Goal: Task Accomplishment & Management: Manage account settings

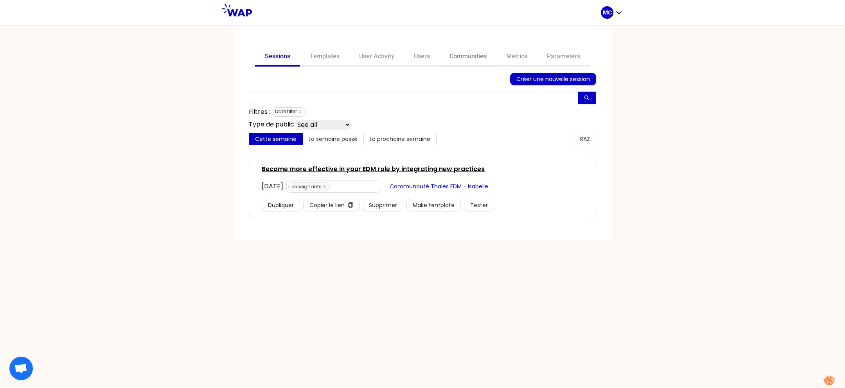
click at [462, 54] on link "Communities" at bounding box center [468, 57] width 57 height 19
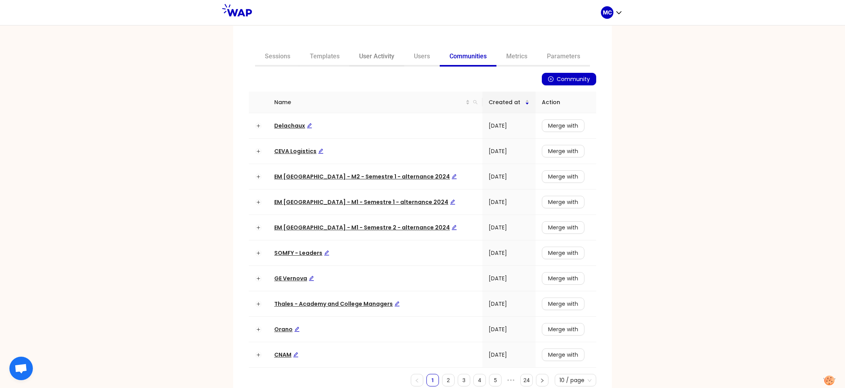
click at [375, 59] on link "User Activity" at bounding box center [376, 57] width 55 height 19
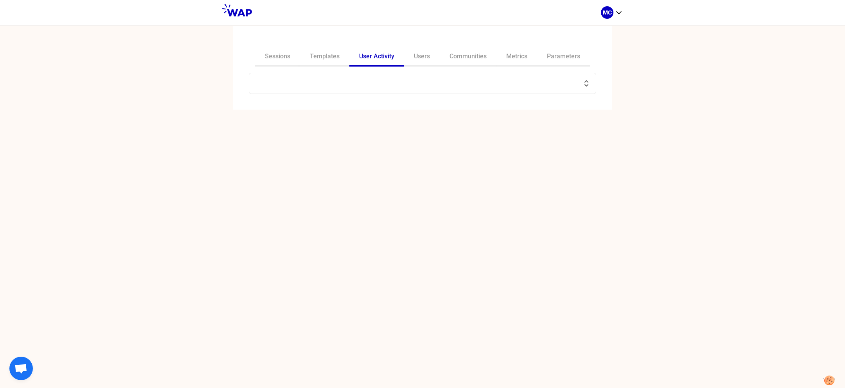
click at [389, 83] on input "text" at bounding box center [418, 83] width 328 height 11
paste input "a.lepeuch@atos.net"
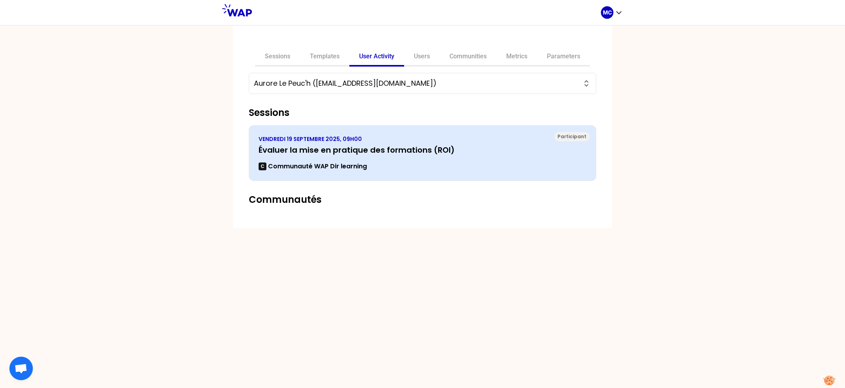
type input "Aurore Le Peuc'h (a.lepeuch@atos.net)"
click at [418, 160] on div "VENDREDI 19 SEPTEMBRE 2025, 09H00 Évaluer la mise en pratique des formations (R…" at bounding box center [422, 153] width 328 height 36
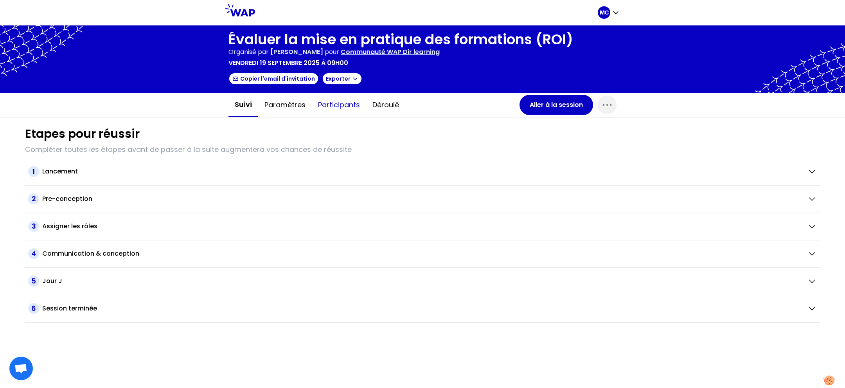
click at [351, 113] on button "Participants" at bounding box center [339, 104] width 54 height 23
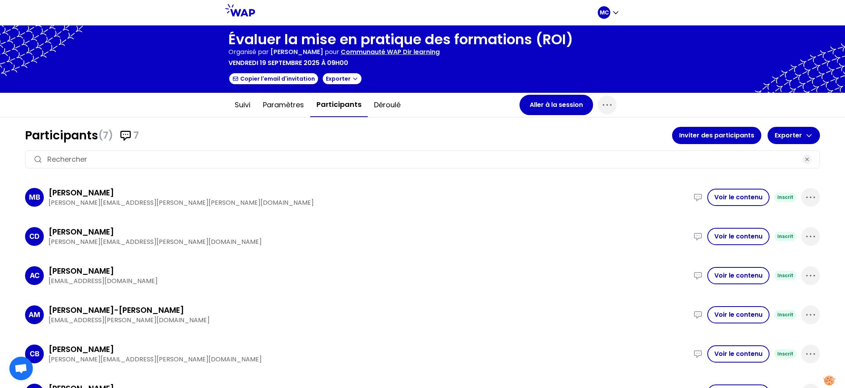
scroll to position [59, 0]
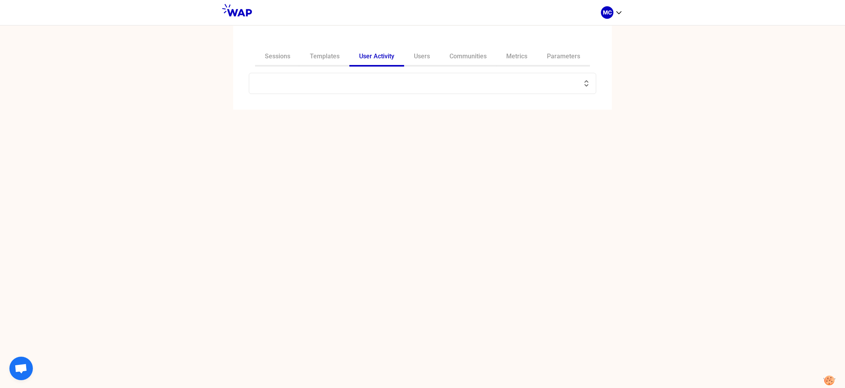
click at [393, 77] on div at bounding box center [422, 83] width 347 height 21
click at [386, 86] on input "text" at bounding box center [418, 83] width 328 height 11
paste input "a.lepeuch@atos.net"
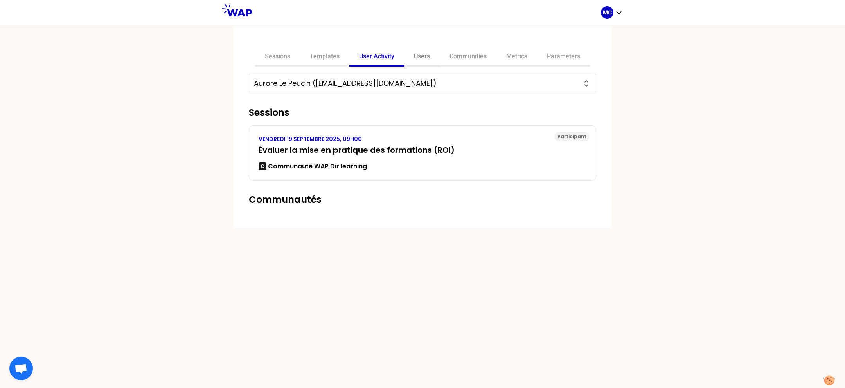
type input "Aurore Le Peuc'h (a.lepeuch@atos.net)"
click at [424, 56] on link "Users" at bounding box center [422, 57] width 36 height 19
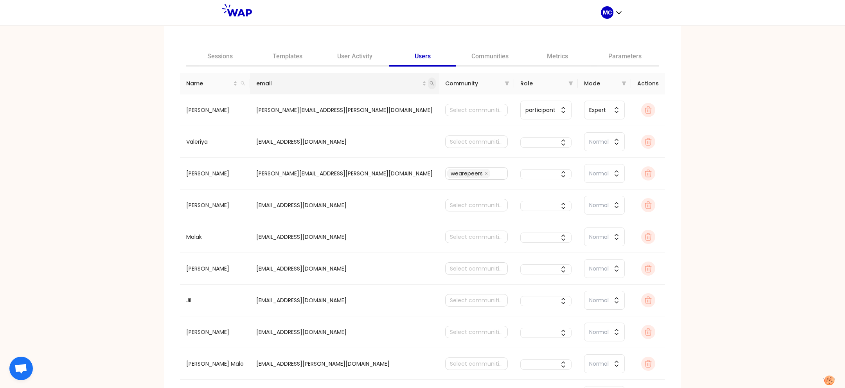
click at [429, 84] on icon "search" at bounding box center [431, 83] width 5 height 5
type input "a.lepeuch@atos.net"
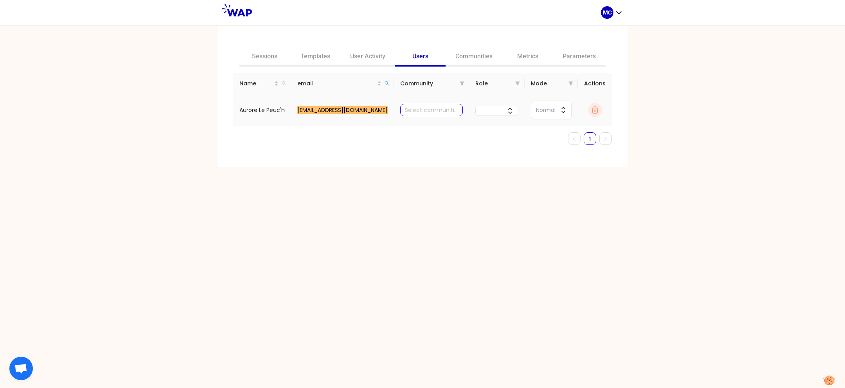
click at [427, 107] on div at bounding box center [431, 109] width 59 height 11
type input "director"
click at [426, 125] on div "Learning Director Community EN" at bounding box center [412, 125] width 53 height 9
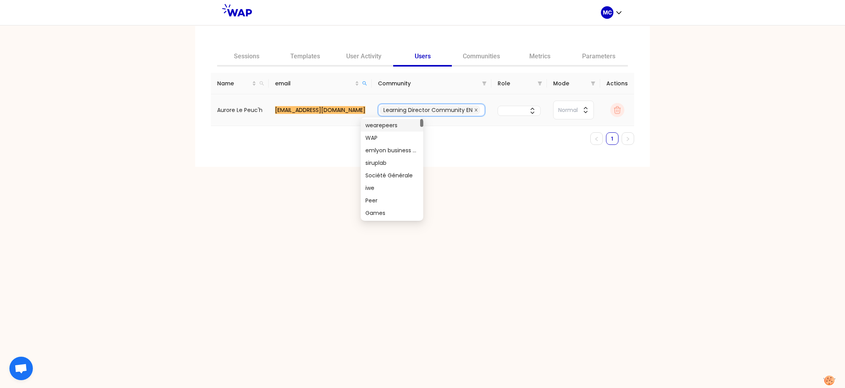
click at [474, 111] on icon "close" at bounding box center [476, 110] width 4 height 4
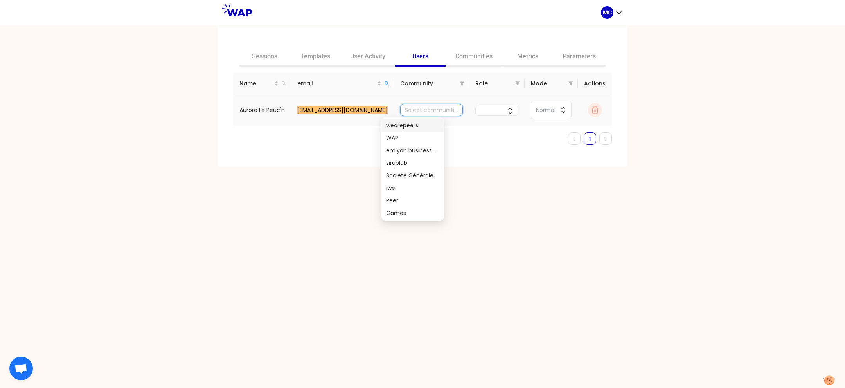
click at [431, 108] on div at bounding box center [431, 109] width 59 height 11
type input "communauté"
click at [409, 189] on div "WAP Communauté Education" at bounding box center [412, 187] width 53 height 9
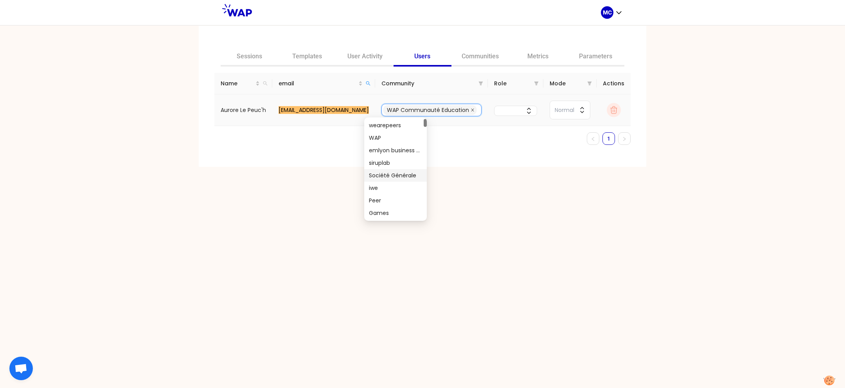
click at [471, 109] on icon "close" at bounding box center [472, 109] width 3 height 3
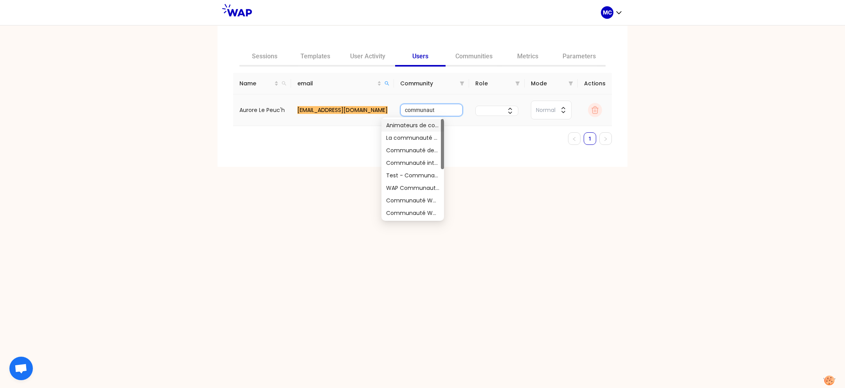
type input "communauté"
click at [413, 153] on div "Communauté des facilitatrices WAP" at bounding box center [412, 150] width 53 height 9
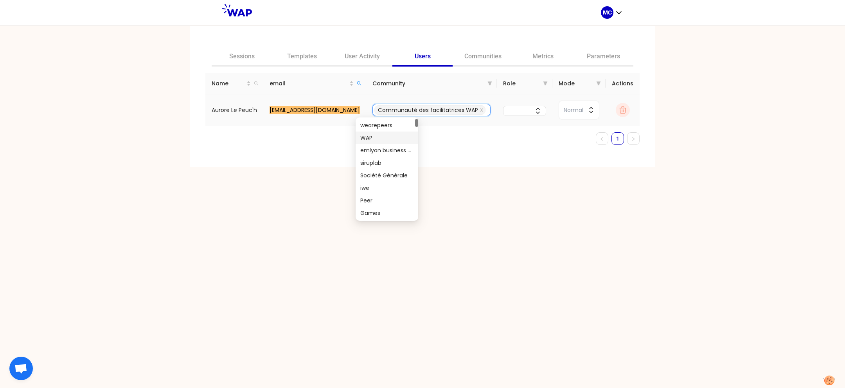
click at [458, 107] on span "Communauté des facilitatrices WAP" at bounding box center [428, 110] width 100 height 9
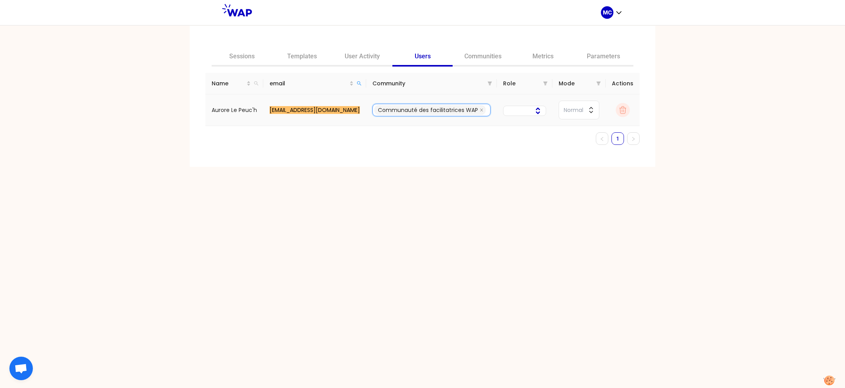
click at [479, 108] on icon "close" at bounding box center [481, 110] width 4 height 4
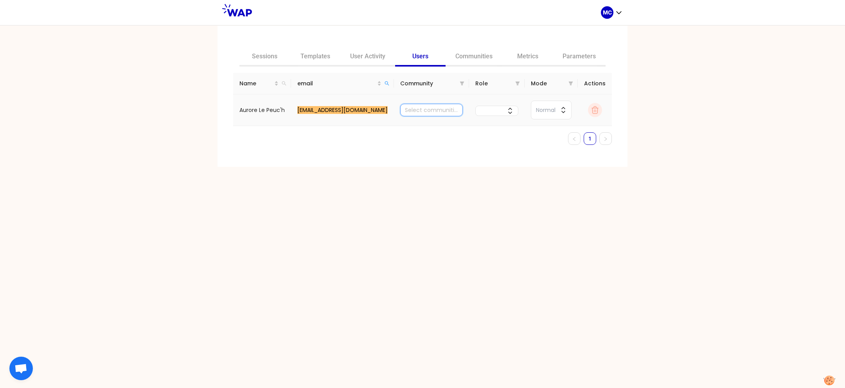
click at [425, 108] on div at bounding box center [431, 109] width 59 height 11
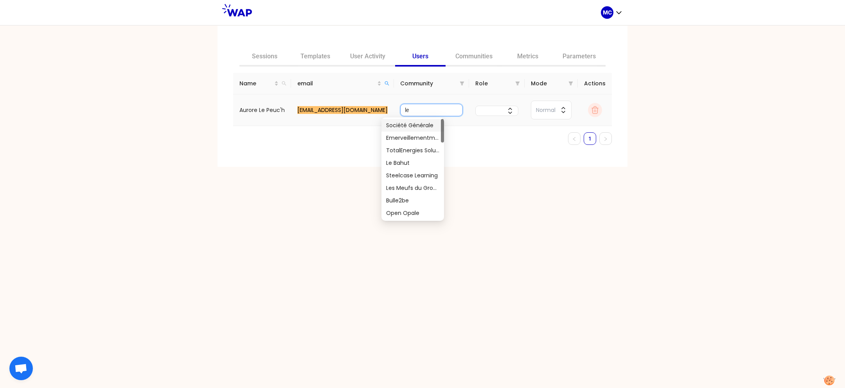
type input "l"
type input "wap"
click at [424, 159] on div "WAP Learning Community" at bounding box center [412, 162] width 53 height 9
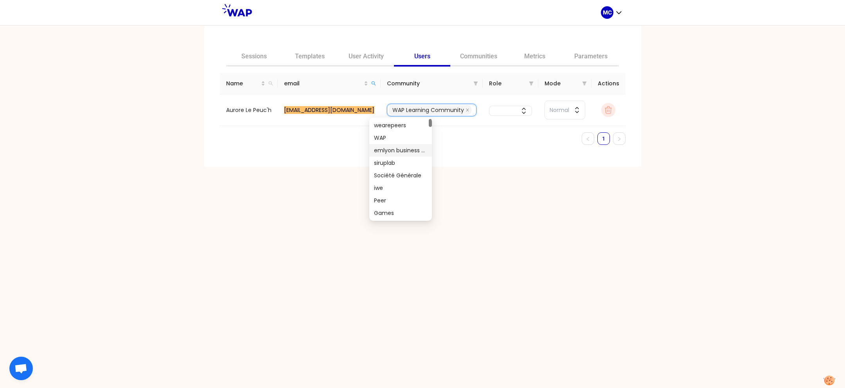
click at [445, 138] on ul "1" at bounding box center [422, 138] width 405 height 13
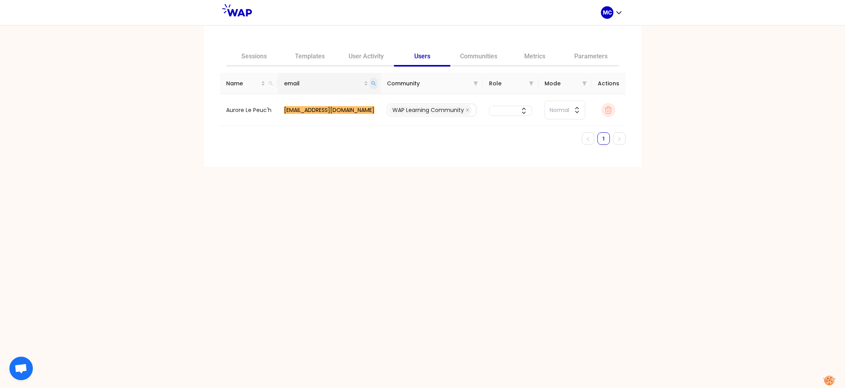
click at [371, 85] on icon "search" at bounding box center [373, 83] width 5 height 5
type input "acoulon"
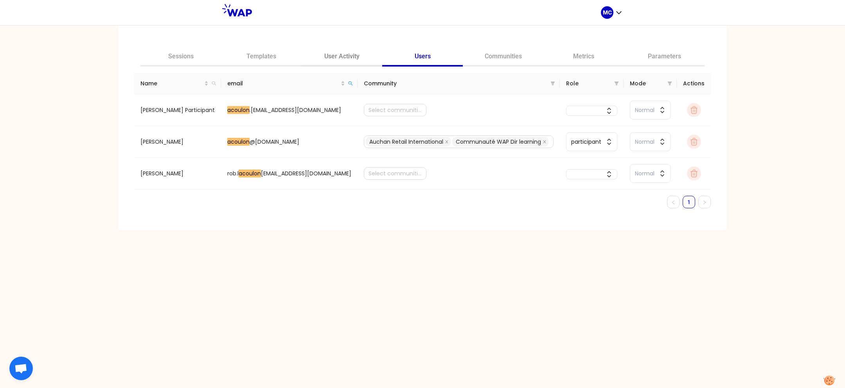
click at [344, 60] on link "User Activity" at bounding box center [341, 57] width 81 height 19
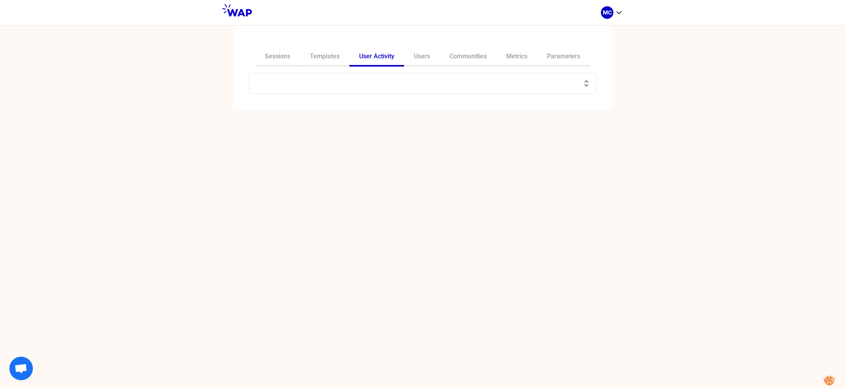
click at [386, 79] on input "text" at bounding box center [418, 83] width 328 height 11
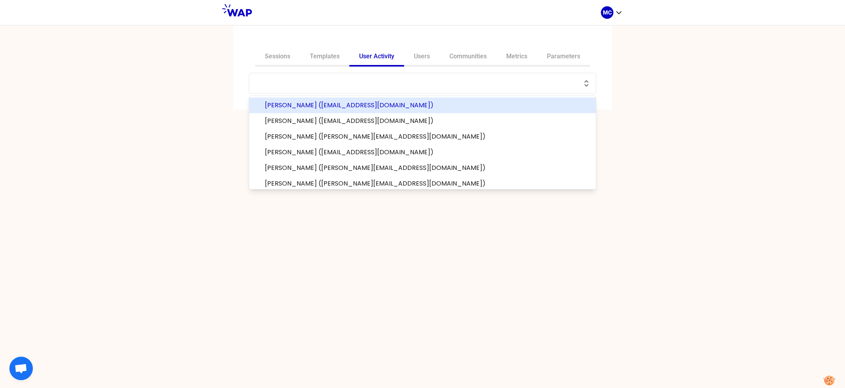
paste input "a.lepeuch@atos.net"
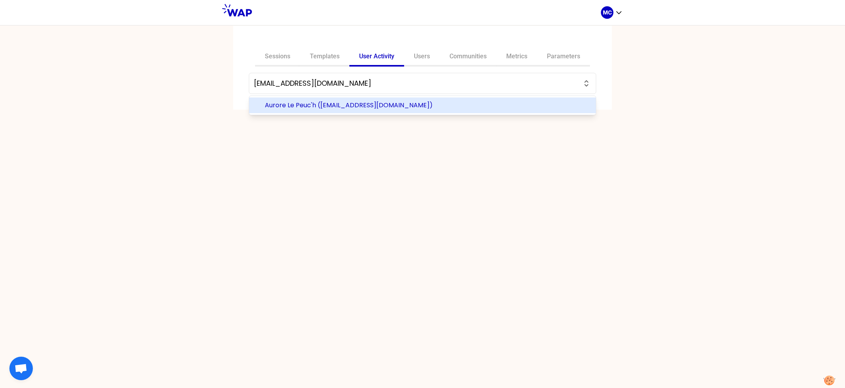
click at [361, 106] on span "Aurore Le Peuc'h (a.lepeuch@atos.net)" at bounding box center [427, 104] width 325 height 9
type input "Aurore Le Peuc'h (a.lepeuch@atos.net)"
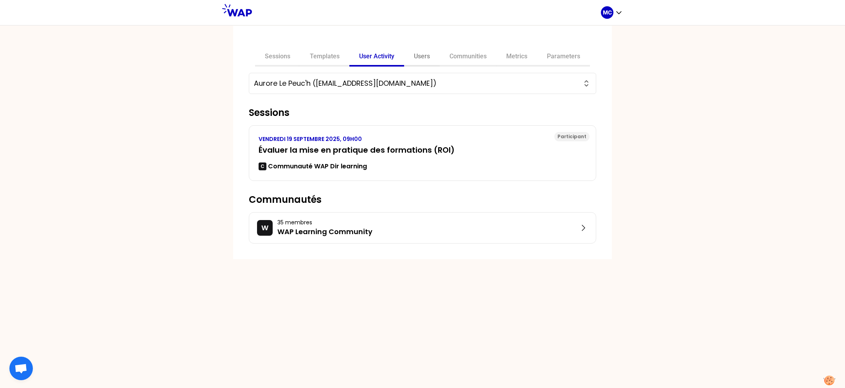
click at [420, 63] on link "Users" at bounding box center [422, 57] width 36 height 19
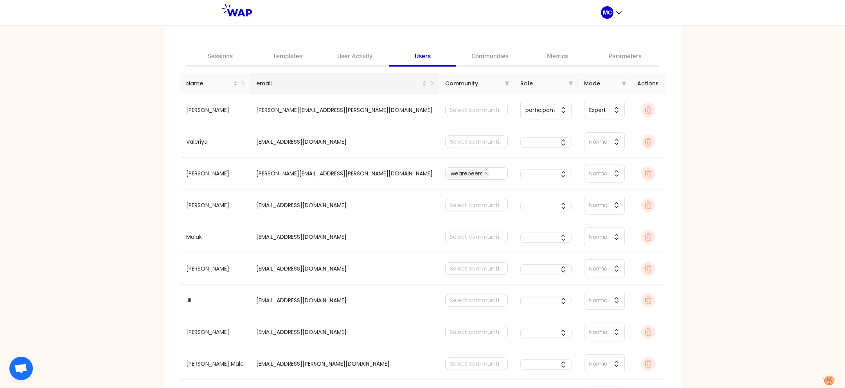
click at [386, 84] on th "email" at bounding box center [344, 84] width 189 height 22
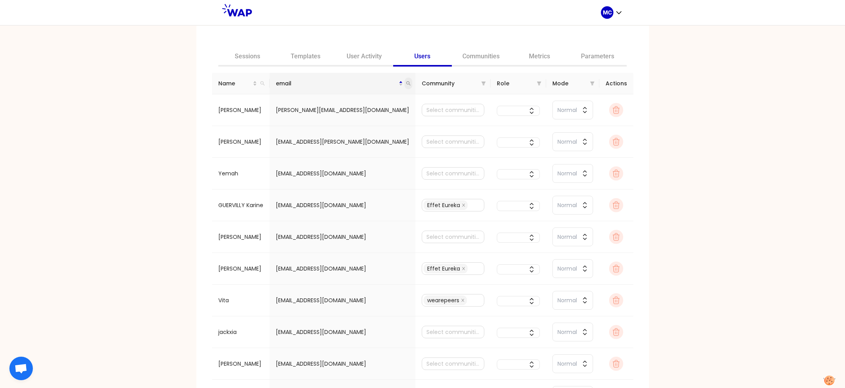
click at [406, 83] on icon "search" at bounding box center [408, 83] width 5 height 5
type input "a.lepeuch@atos.net"
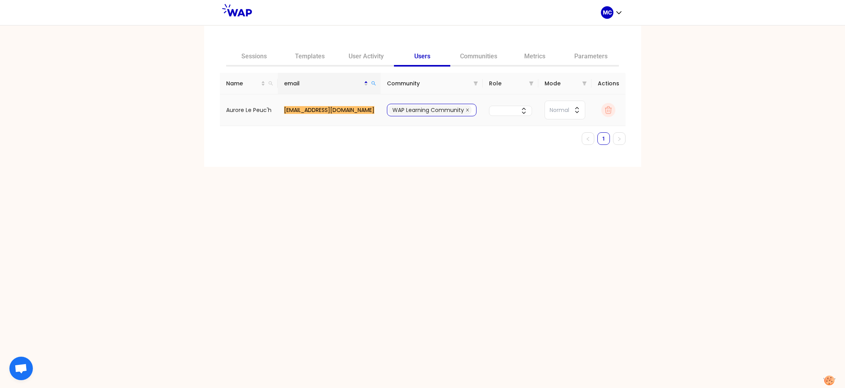
click at [465, 109] on icon "close" at bounding box center [467, 110] width 4 height 4
click at [420, 109] on div at bounding box center [431, 109] width 59 height 11
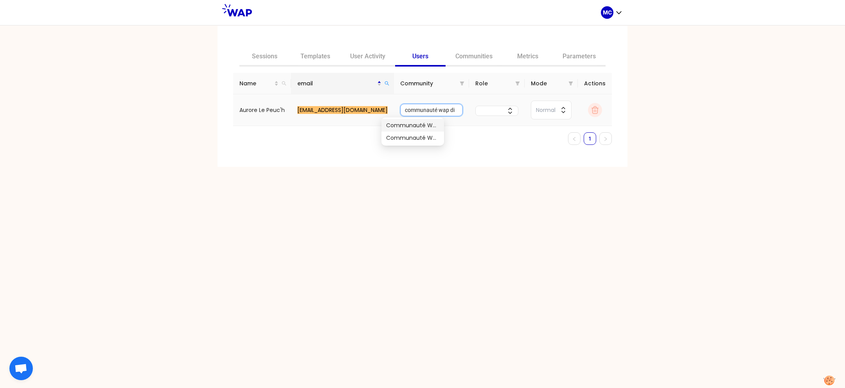
type input "communauté wap d"
click at [427, 130] on div "Communauté WAP Dir learning" at bounding box center [412, 125] width 63 height 13
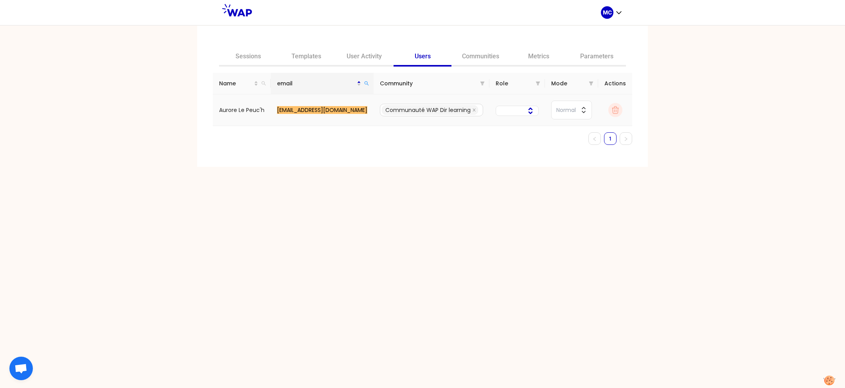
click at [495, 110] on button "button" at bounding box center [516, 111] width 43 height 10
click at [511, 135] on span "participant" at bounding box center [521, 142] width 20 height 19
click at [560, 109] on span "Normal" at bounding box center [570, 110] width 21 height 9
click at [507, 153] on div "Sessions Templates User Activity Users Communities Metrics Parameters Name emai…" at bounding box center [422, 96] width 459 height 141
click at [380, 57] on link "User Activity" at bounding box center [363, 57] width 59 height 19
